Goal: Navigation & Orientation: Find specific page/section

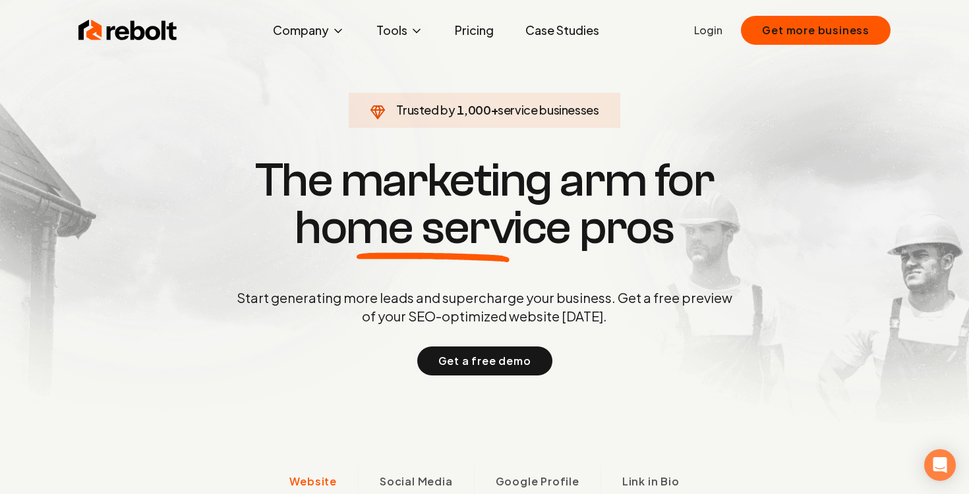
click at [264, 329] on div "Start generating more leads and supercharge your business. Get a free preview o…" at bounding box center [484, 332] width 501 height 87
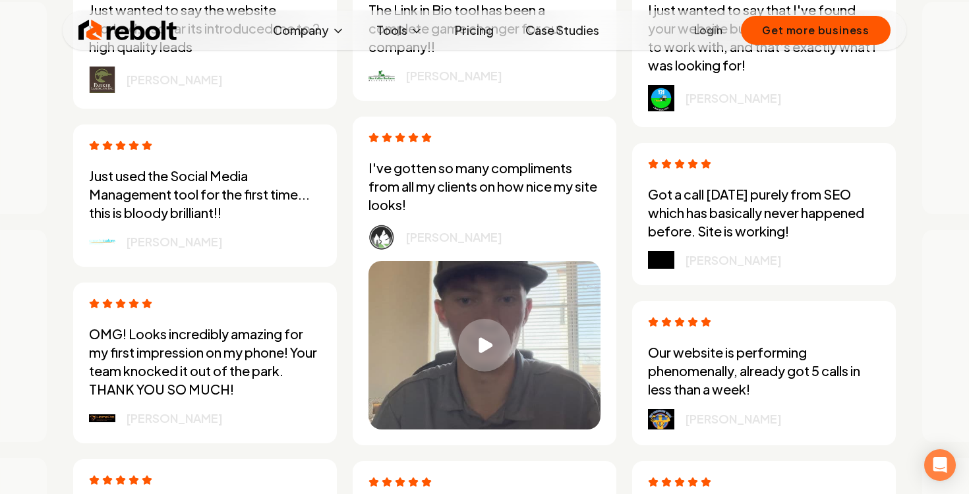
scroll to position [3589, 0]
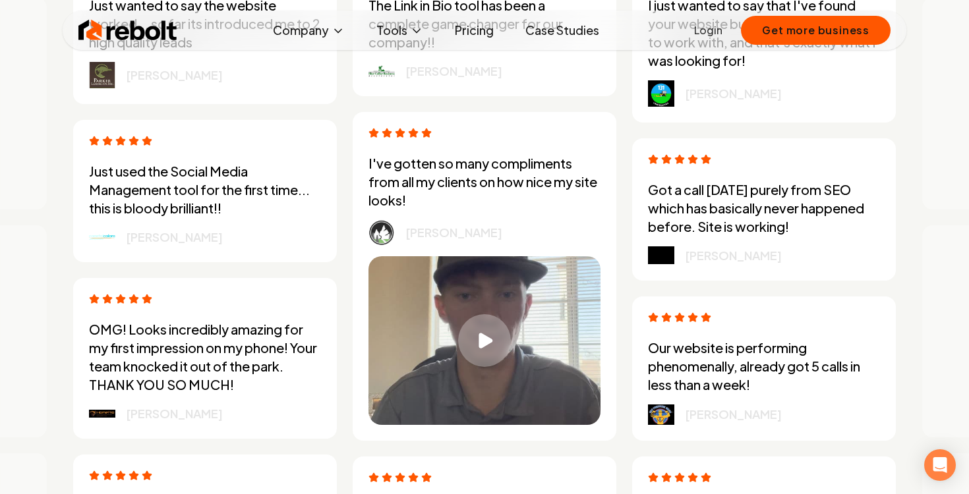
click at [470, 35] on link "Pricing" at bounding box center [474, 30] width 60 height 26
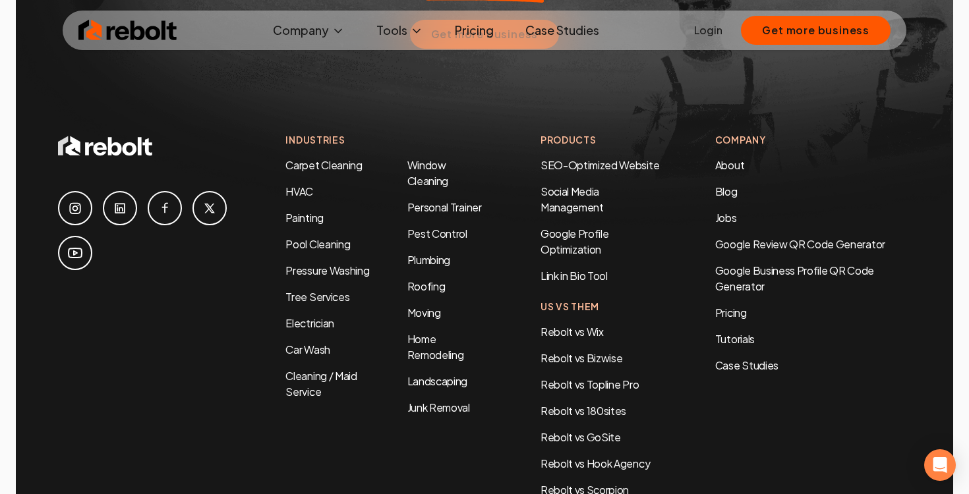
scroll to position [2867, 0]
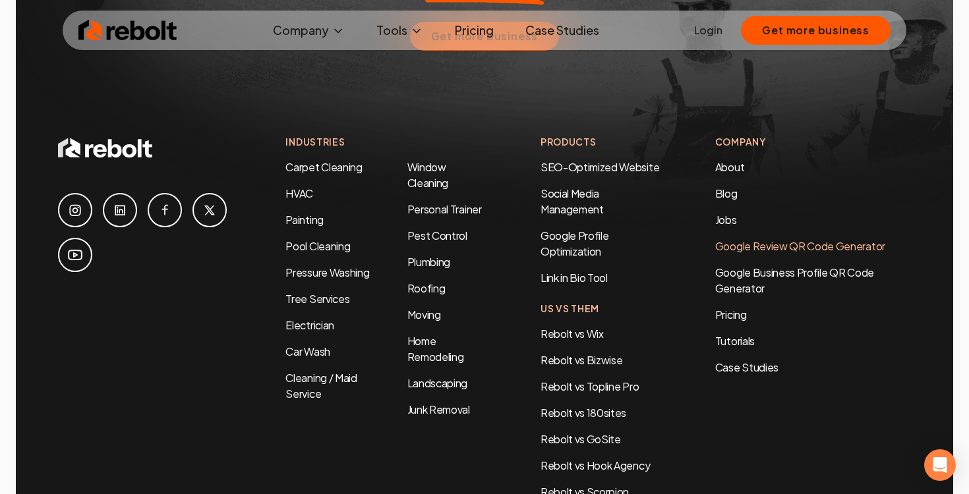
click at [755, 239] on link "Google Review QR Code Generator" at bounding box center [800, 246] width 170 height 14
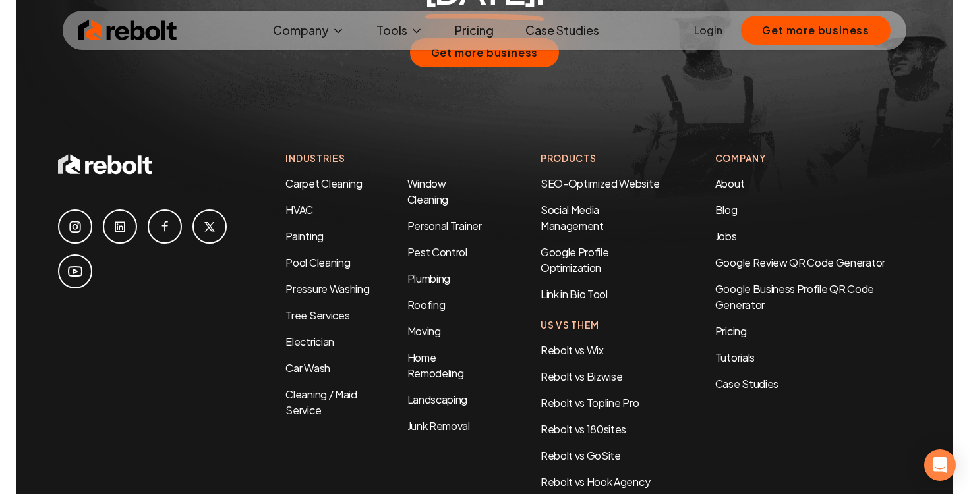
scroll to position [5917, 0]
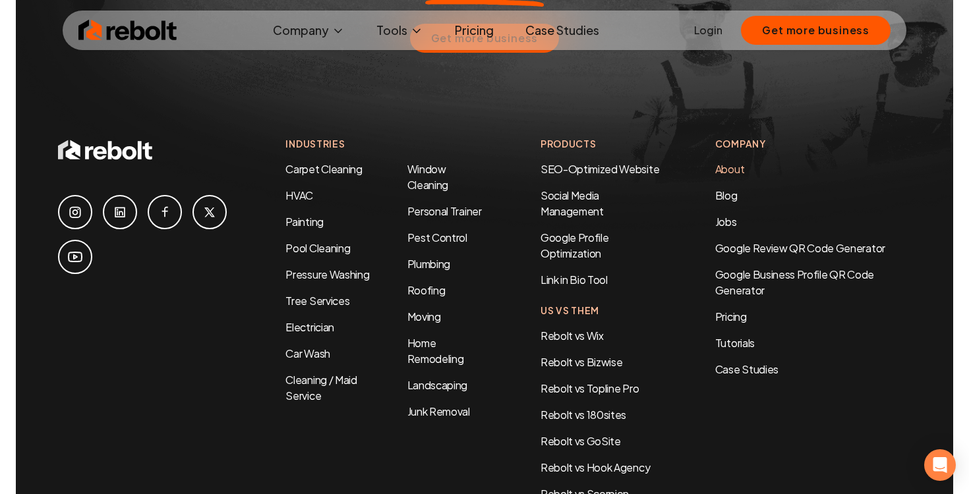
click at [728, 162] on link "About" at bounding box center [729, 169] width 29 height 14
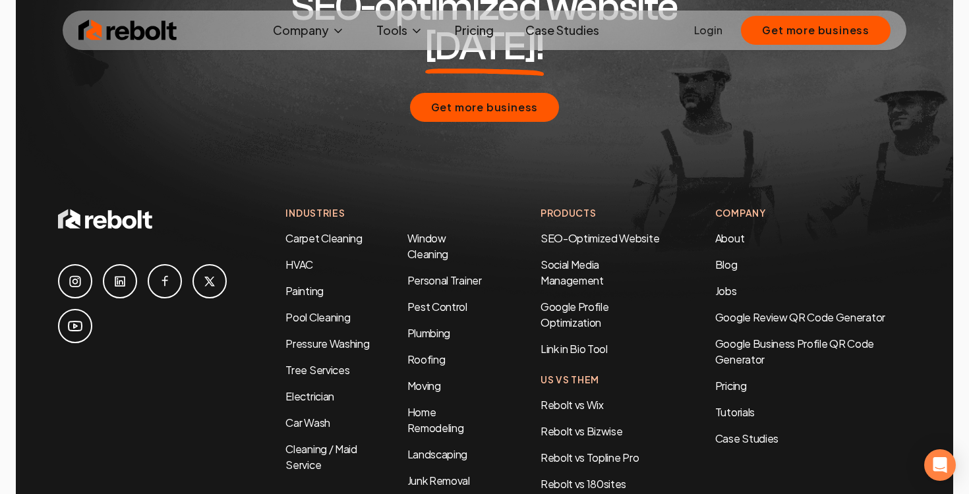
scroll to position [4448, 0]
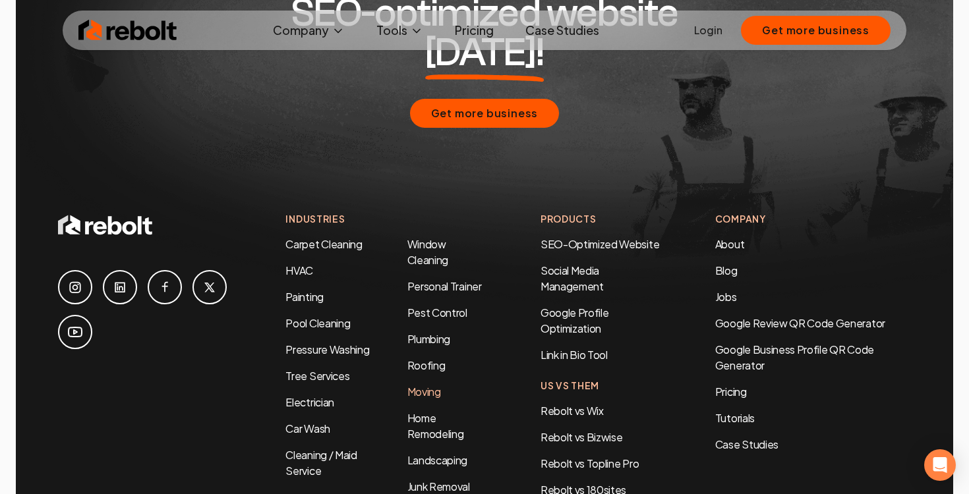
click at [429, 385] on link "Moving" at bounding box center [424, 392] width 34 height 14
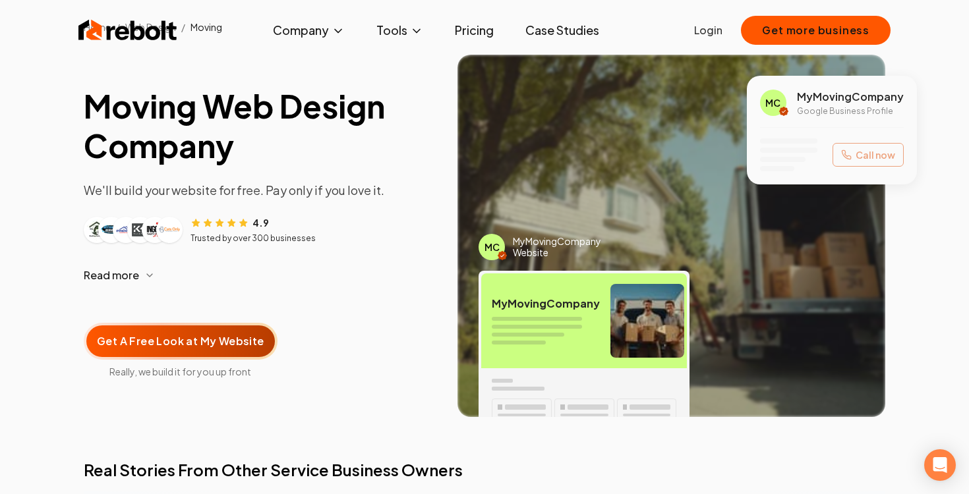
scroll to position [78, 0]
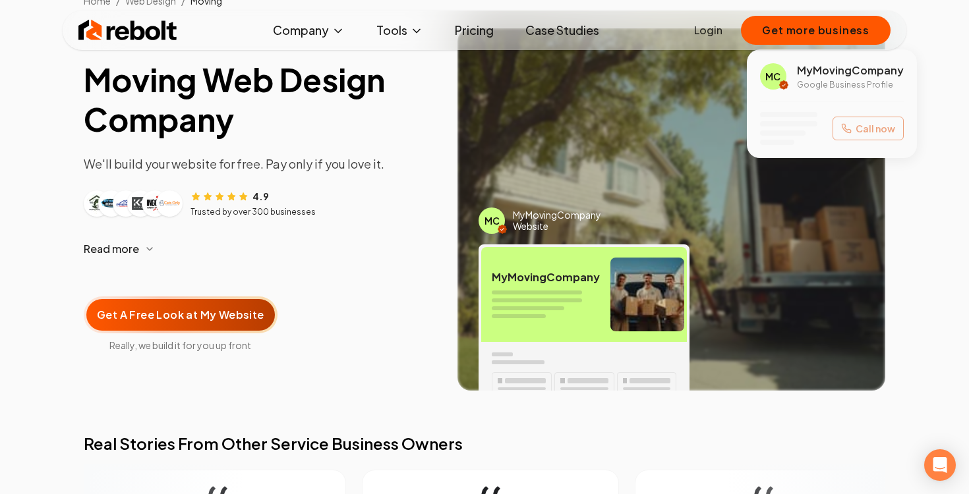
click at [149, 251] on icon "button" at bounding box center [149, 249] width 11 height 11
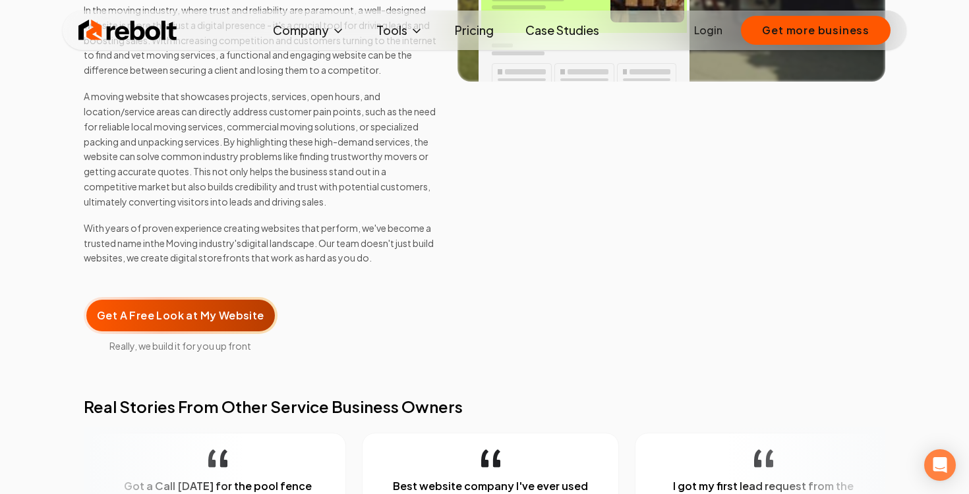
scroll to position [392, 0]
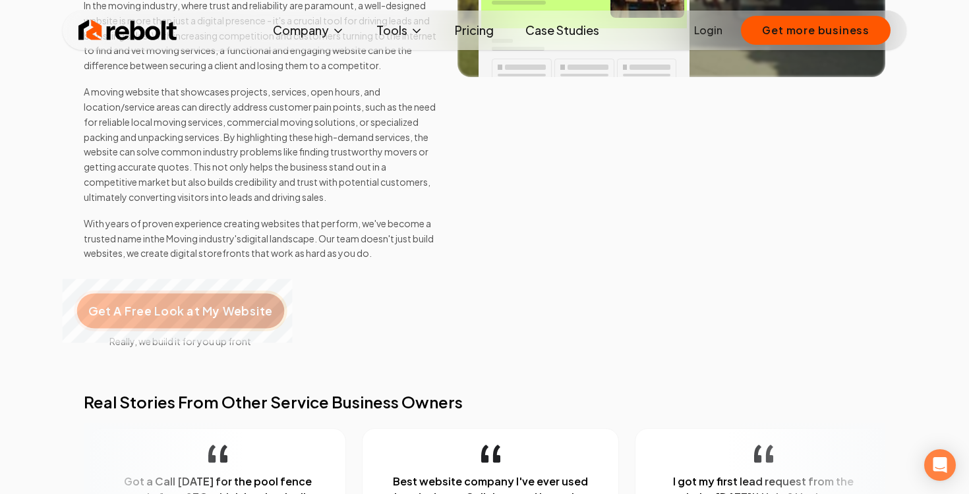
click at [207, 304] on span "Get A Free Look at My Website" at bounding box center [180, 311] width 184 height 17
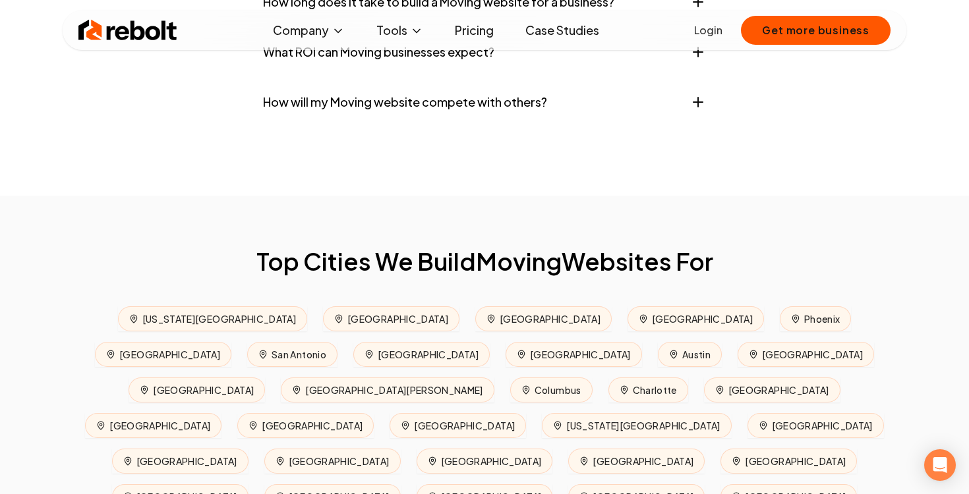
scroll to position [5933, 0]
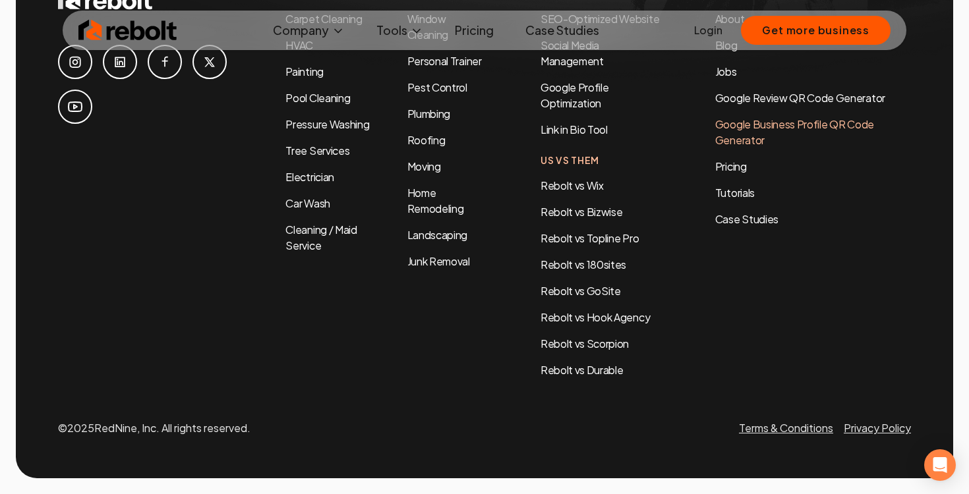
scroll to position [7287, 0]
drag, startPoint x: 97, startPoint y: 429, endPoint x: 161, endPoint y: 429, distance: 63.9
click at [161, 429] on p "© 2025 RedNine, Inc. All rights reserved." at bounding box center [154, 428] width 192 height 16
click at [718, 353] on div "Company About Blog Jobs Google Review QR Code Generator Google Business Profile…" at bounding box center [813, 182] width 196 height 391
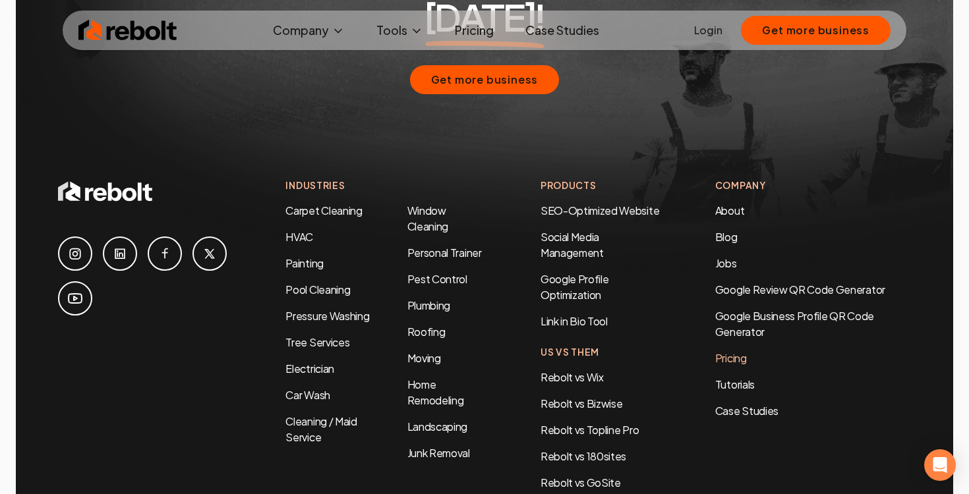
scroll to position [7080, 0]
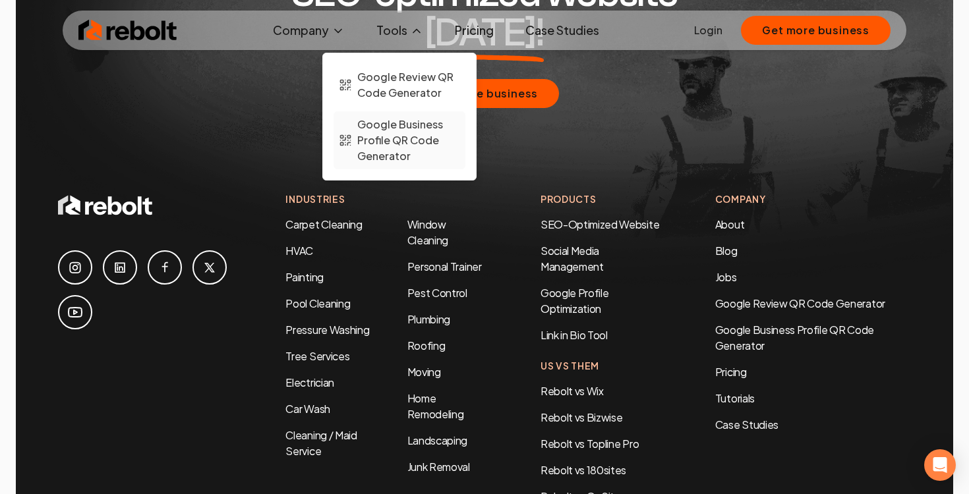
click at [412, 137] on span "Google Business Profile QR Code Generator" at bounding box center [408, 140] width 103 height 47
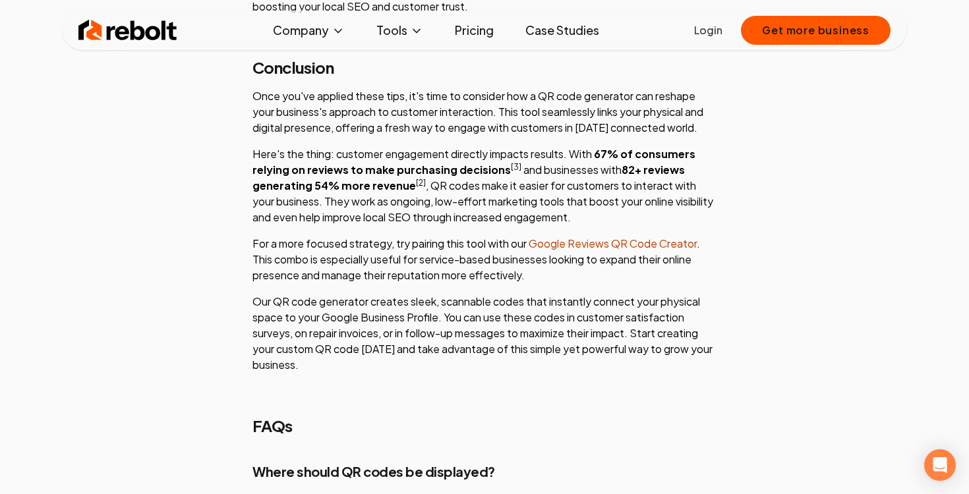
scroll to position [3825, 0]
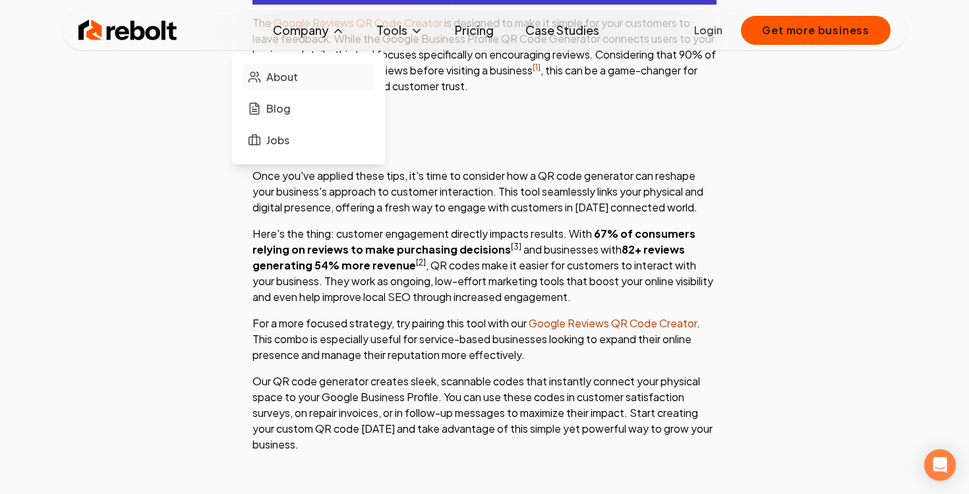
click at [285, 76] on span "About" at bounding box center [282, 77] width 32 height 16
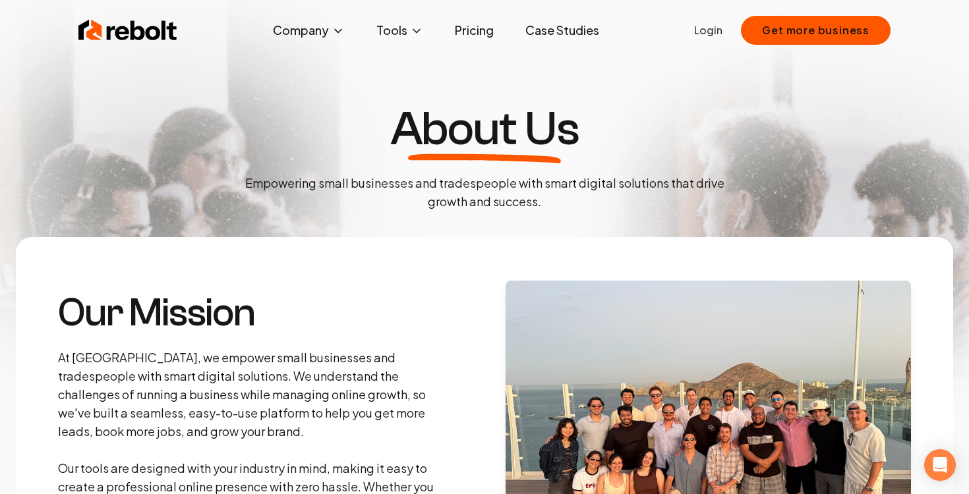
click at [163, 32] on img at bounding box center [127, 30] width 99 height 26
